Goal: Register for event/course

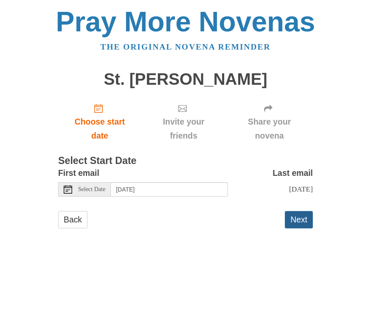
click at [300, 219] on button "Next" at bounding box center [299, 219] width 28 height 17
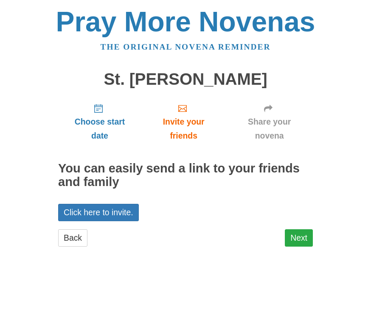
click at [296, 233] on link "Next" at bounding box center [299, 238] width 28 height 17
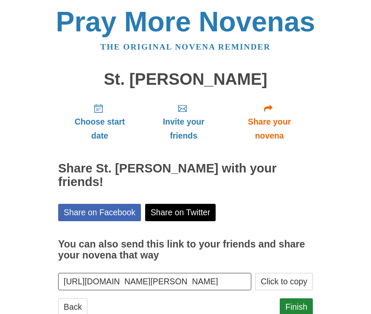
scroll to position [10, 0]
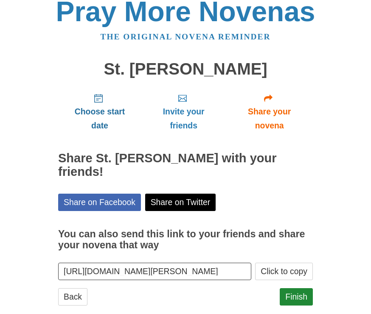
click at [103, 99] on use "Choose start date" at bounding box center [98, 99] width 8 height 8
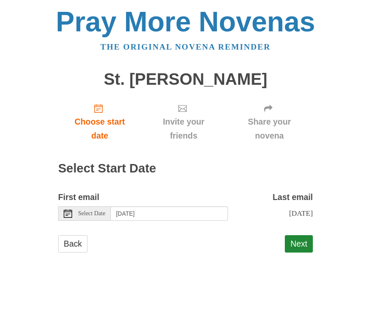
click at [295, 209] on span "Saturday, October 4th" at bounding box center [301, 213] width 24 height 8
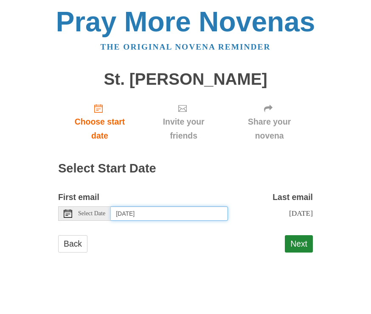
click at [199, 213] on input "Thursday, September 25th" at bounding box center [169, 214] width 117 height 14
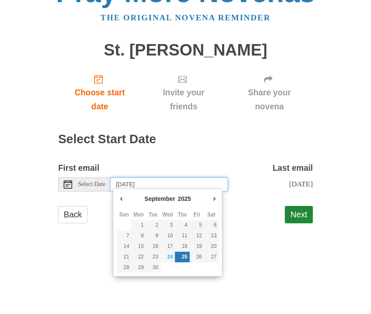
scroll to position [0, 0]
type input "Friday, September 26th"
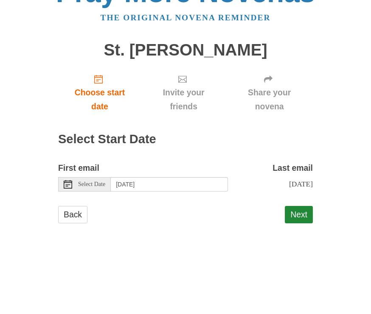
scroll to position [0, 0]
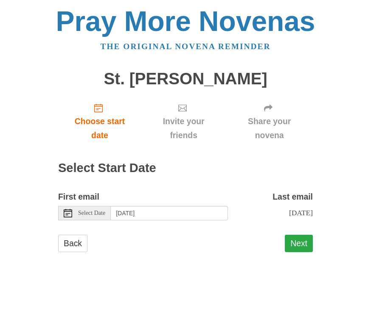
click at [303, 241] on button "Next" at bounding box center [299, 244] width 28 height 17
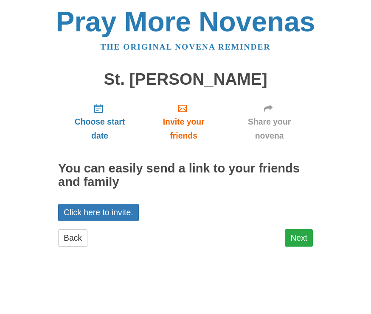
click at [300, 234] on link "Next" at bounding box center [299, 238] width 28 height 17
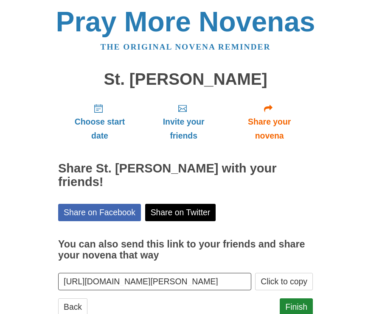
scroll to position [10, 0]
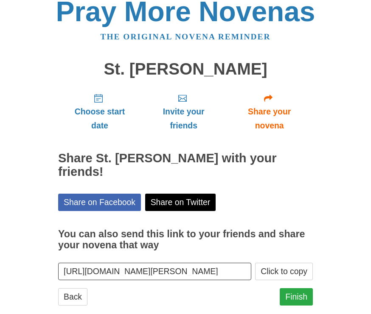
click at [305, 289] on link "Finish" at bounding box center [296, 297] width 33 height 17
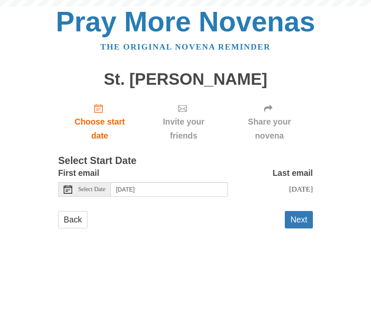
scroll to position [1, 0]
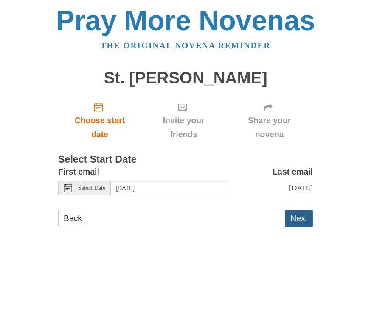
click at [305, 219] on button "Next" at bounding box center [299, 219] width 28 height 17
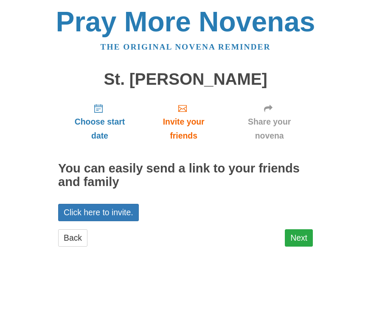
click at [307, 236] on link "Next" at bounding box center [299, 238] width 28 height 17
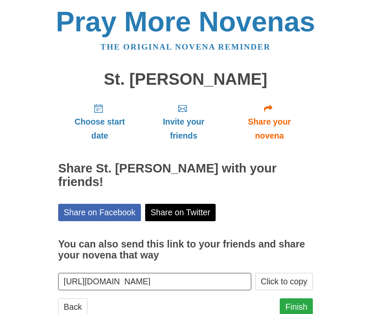
click at [306, 299] on link "Finish" at bounding box center [296, 307] width 33 height 17
